Goal: Check status

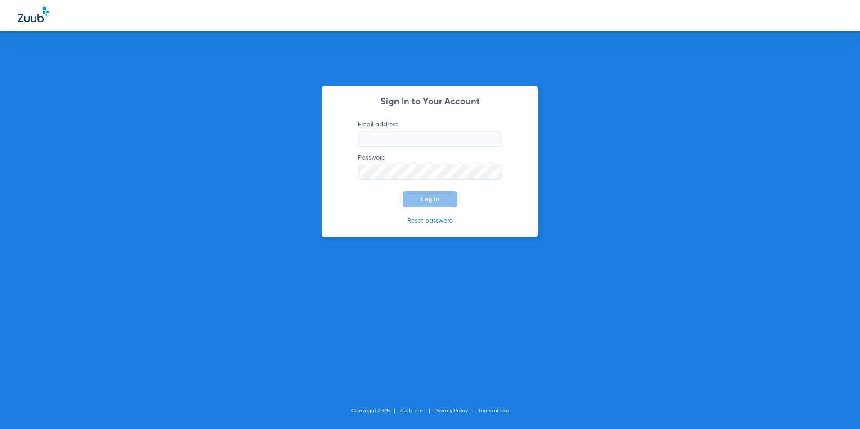
type input "[EMAIL_ADDRESS][DOMAIN_NAME]"
click at [427, 202] on span "Log In" at bounding box center [430, 199] width 19 height 7
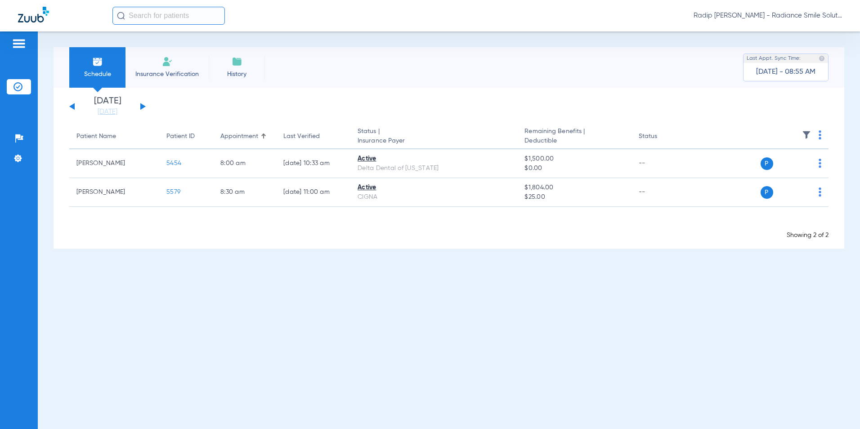
click at [141, 106] on button at bounding box center [142, 106] width 5 height 7
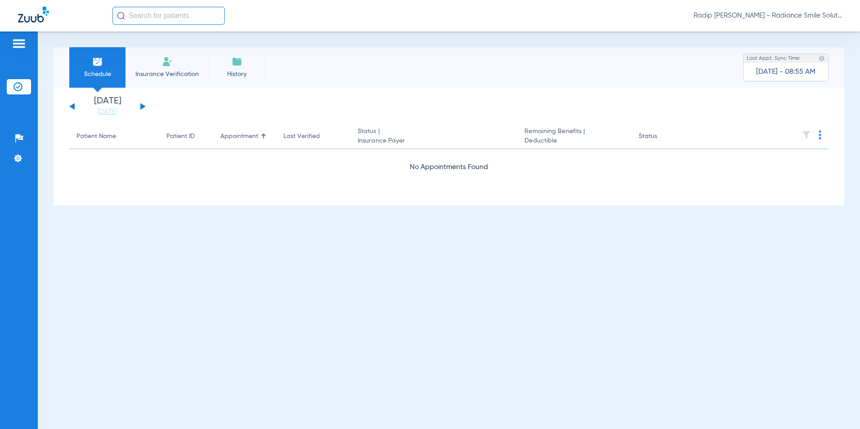
click at [141, 106] on button at bounding box center [142, 106] width 5 height 7
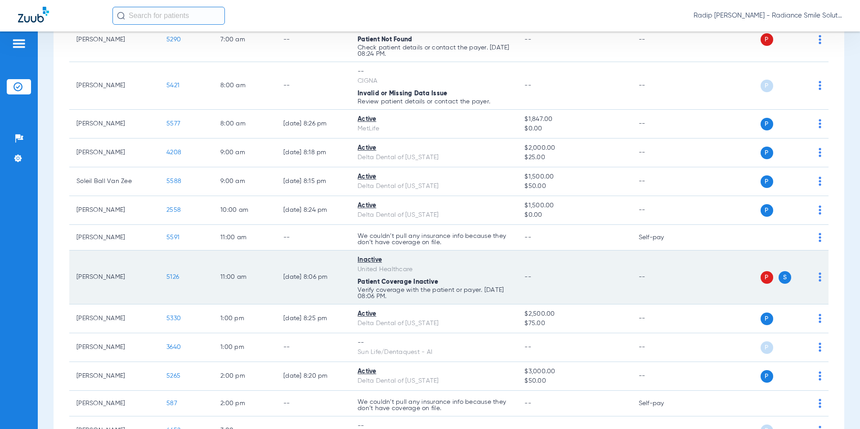
scroll to position [116, 0]
